Goal: Task Accomplishment & Management: Use online tool/utility

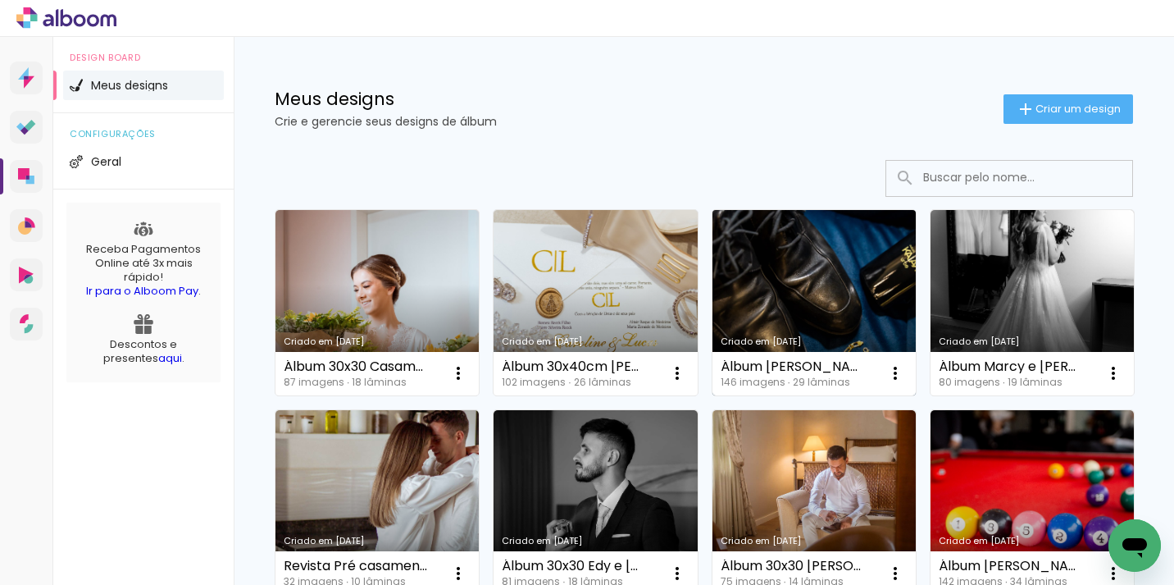
click at [833, 281] on link "Criado em [DATE]" at bounding box center [813, 302] width 203 height 185
